Goal: Answer question/provide support: Share knowledge or assist other users

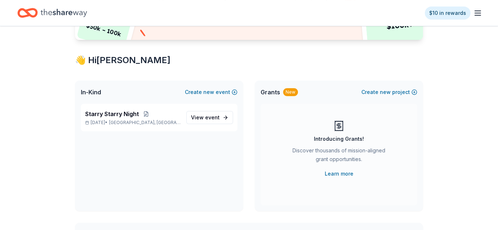
scroll to position [109, 0]
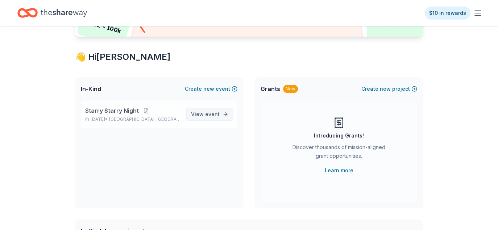
click at [195, 110] on span "View event" at bounding box center [205, 114] width 29 height 9
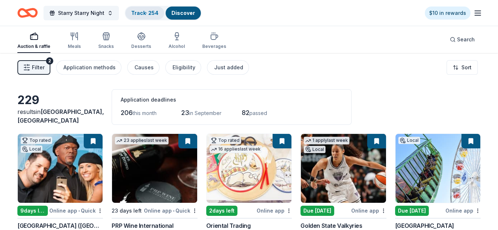
click at [149, 13] on link "Track · 254" at bounding box center [144, 13] width 27 height 6
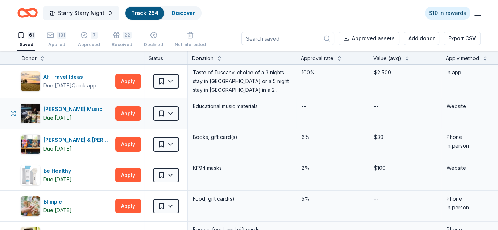
scroll to position [1027, 0]
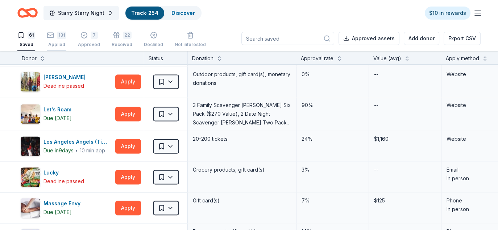
click at [58, 38] on div "131 Applied" at bounding box center [57, 40] width 20 height 16
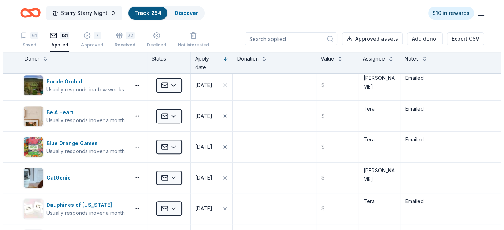
scroll to position [2218, 0]
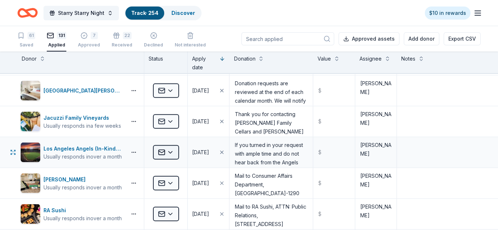
click at [172, 146] on html "Starry Starry Night Track · 254 Discover $10 in rewards 61 Saved 131 Applied 7 …" at bounding box center [249, 115] width 498 height 230
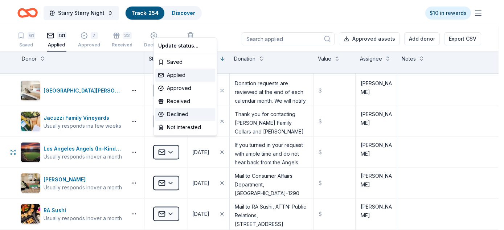
click at [182, 114] on div "Declined" at bounding box center [185, 114] width 60 height 13
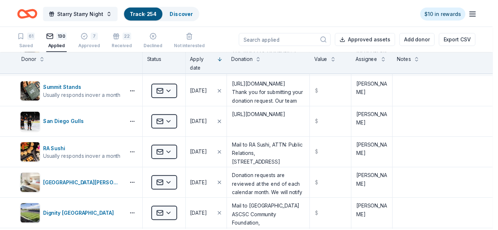
scroll to position [2034, 0]
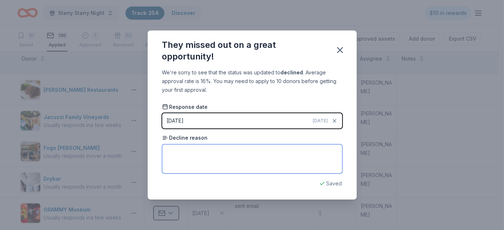
click at [177, 164] on textarea at bounding box center [252, 158] width 180 height 29
paste textarea "we are unable to donate to your organization at this time."
type textarea "we are unable to donate to your organization at this time."
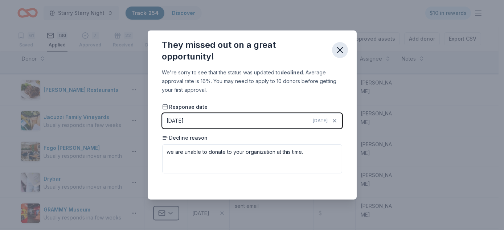
click at [338, 50] on icon "button" at bounding box center [340, 50] width 10 height 10
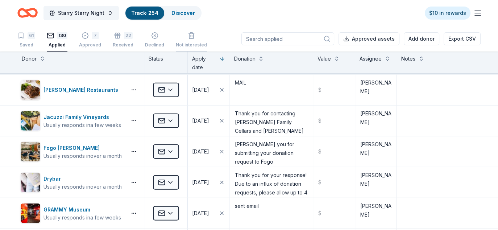
scroll to position [247, 0]
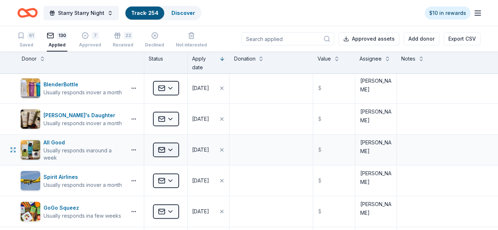
click at [170, 150] on html "Starry Starry Night Track · 254 Discover $10 in rewards 61 Saved 130 Applied 7 …" at bounding box center [249, 115] width 498 height 230
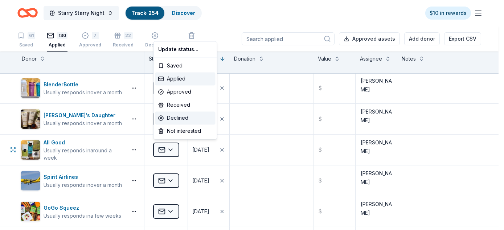
click at [177, 119] on div "Declined" at bounding box center [185, 117] width 60 height 13
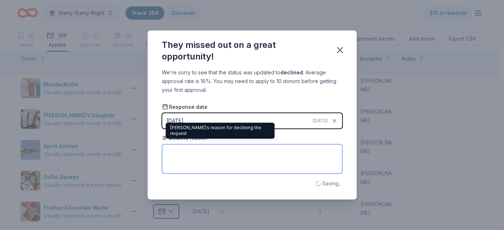
click at [182, 152] on textarea at bounding box center [252, 158] width 180 height 29
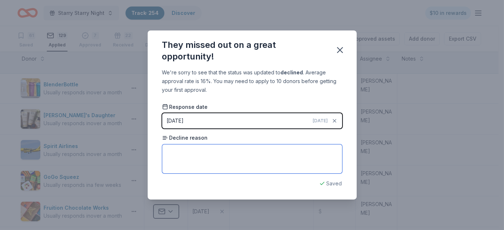
paste textarea "At this time, all of our 2025 donations and collaborations are already committe…"
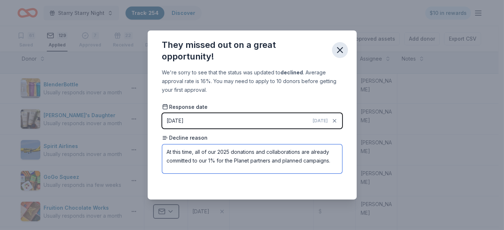
type textarea "At this time, all of our 2025 donations and collaborations are already committe…"
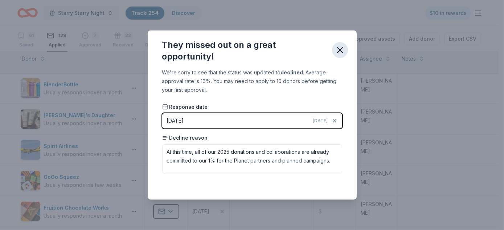
click at [341, 48] on icon "button" at bounding box center [340, 50] width 10 height 10
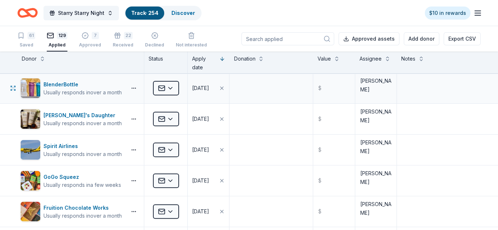
scroll to position [128, 0]
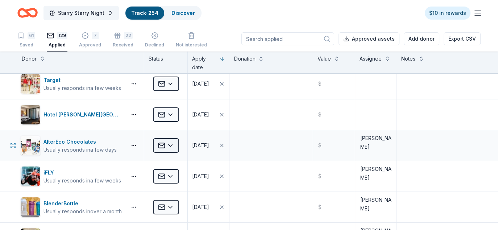
click at [169, 142] on html "Starry Starry Night Track · 254 Discover $10 in rewards 61 Saved 129 Applied 7 …" at bounding box center [249, 115] width 498 height 230
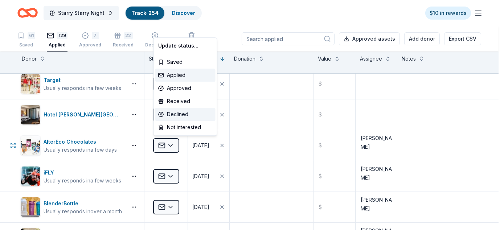
click at [173, 113] on div "Declined" at bounding box center [185, 114] width 60 height 13
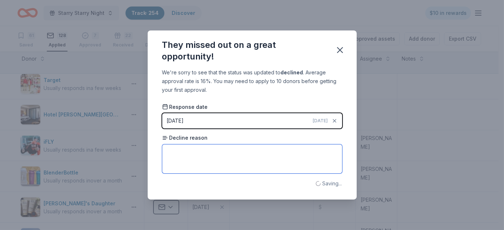
click at [184, 152] on textarea at bounding box center [252, 158] width 180 height 29
paste textarea "we’re unfortunately unable to fulfill donation requests"
type textarea "we’re unfortunately unable to fulfill donation requests"
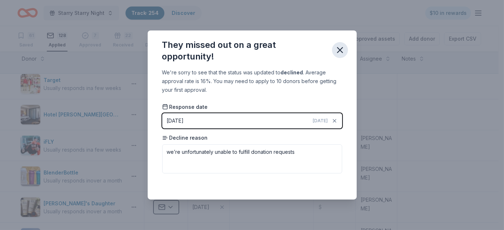
click at [341, 50] on icon "button" at bounding box center [340, 50] width 10 height 10
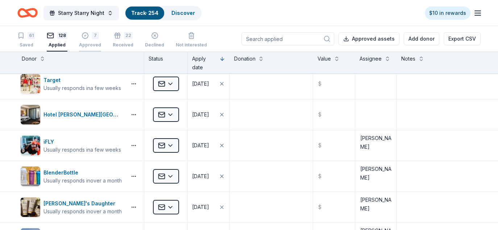
click at [92, 38] on div "7" at bounding box center [95, 35] width 7 height 7
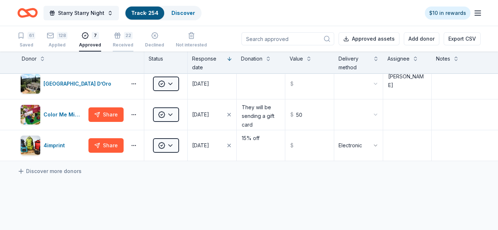
click at [115, 38] on icon "button" at bounding box center [117, 37] width 4 height 3
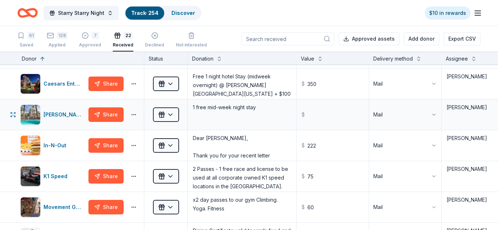
scroll to position [279, 0]
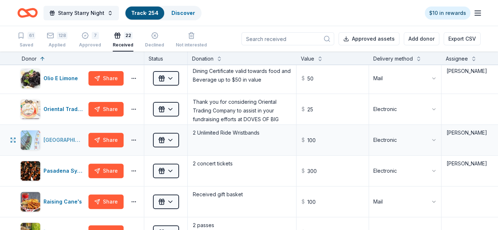
click at [57, 136] on div "[GEOGRAPHIC_DATA]" at bounding box center [65, 140] width 42 height 9
click at [47, 168] on div "Pasadena Symphony and POPS" at bounding box center [65, 170] width 42 height 9
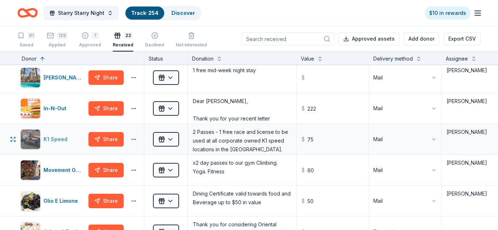
click at [47, 137] on div "K1 Speed" at bounding box center [57, 139] width 27 height 9
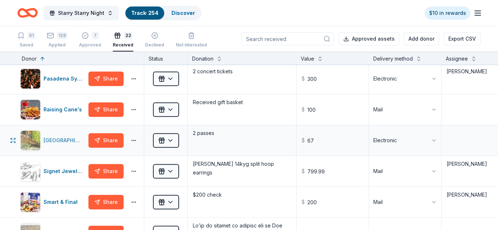
click at [60, 137] on div "[GEOGRAPHIC_DATA][PERSON_NAME]" at bounding box center [65, 140] width 42 height 9
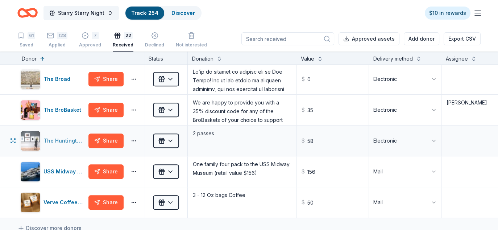
click at [59, 136] on div "The Huntington" at bounding box center [65, 140] width 42 height 9
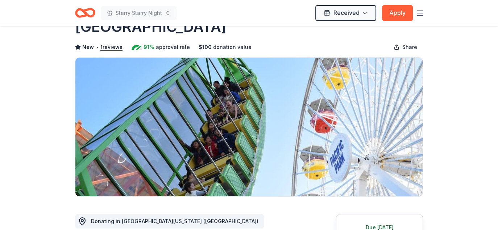
scroll to position [36, 0]
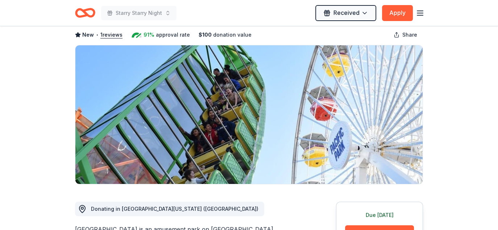
drag, startPoint x: 95, startPoint y: 57, endPoint x: 291, endPoint y: 203, distance: 244.2
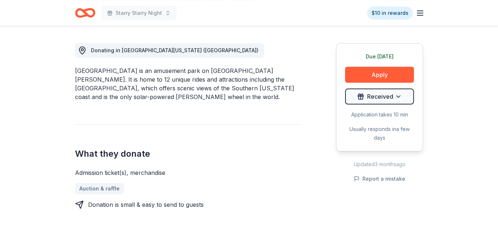
scroll to position [218, 0]
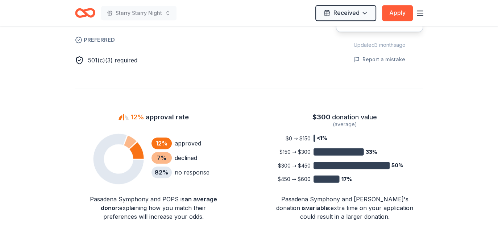
scroll to position [435, 0]
